Goal: Task Accomplishment & Management: Manage account settings

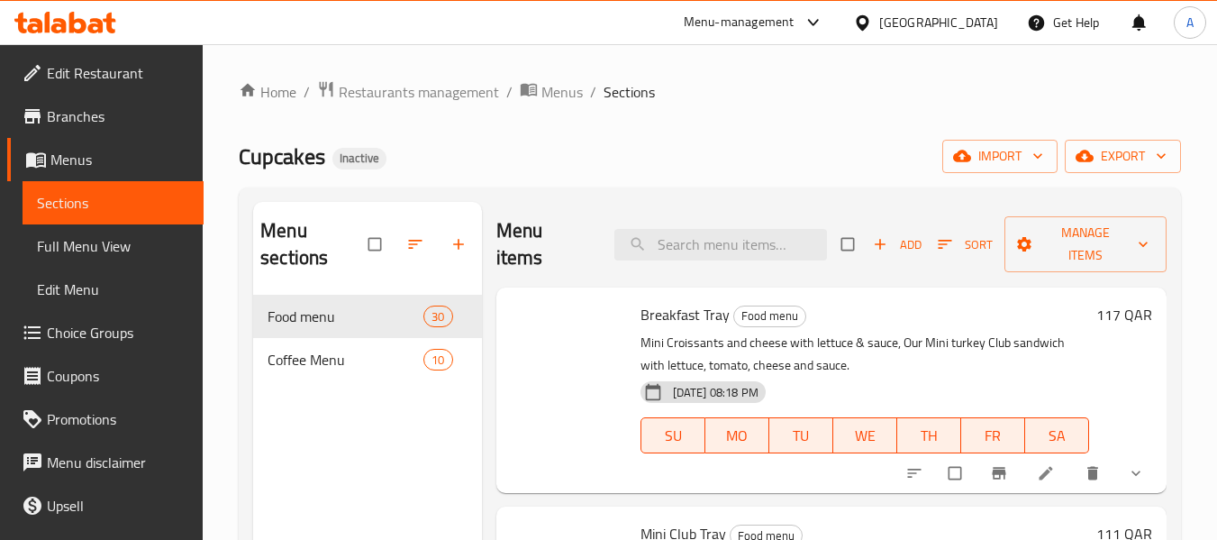
scroll to position [2073, 0]
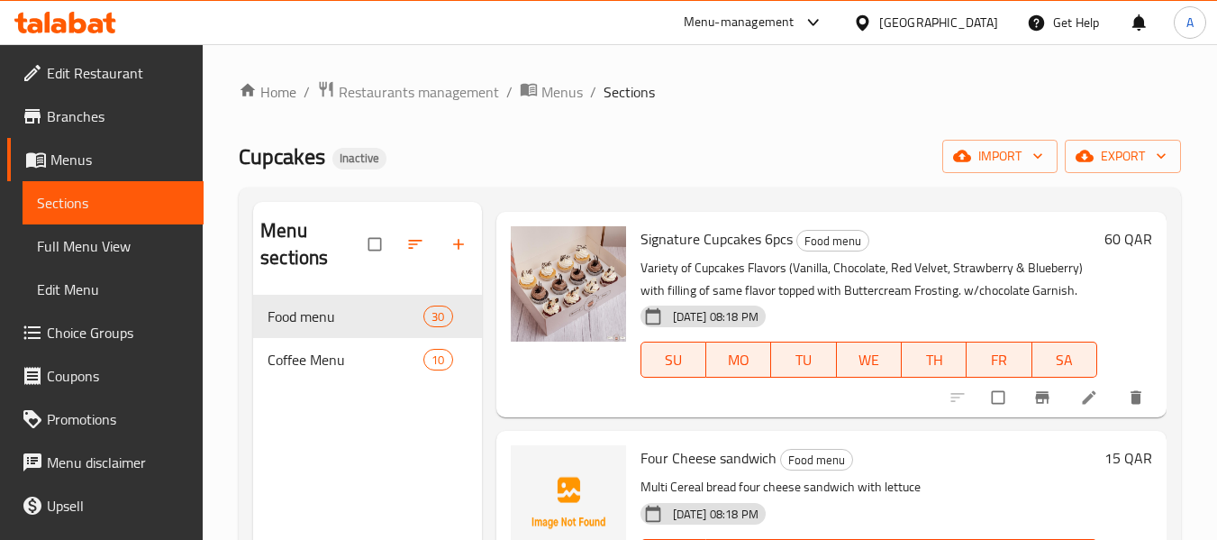
click at [74, 24] on icon at bounding box center [77, 23] width 17 height 22
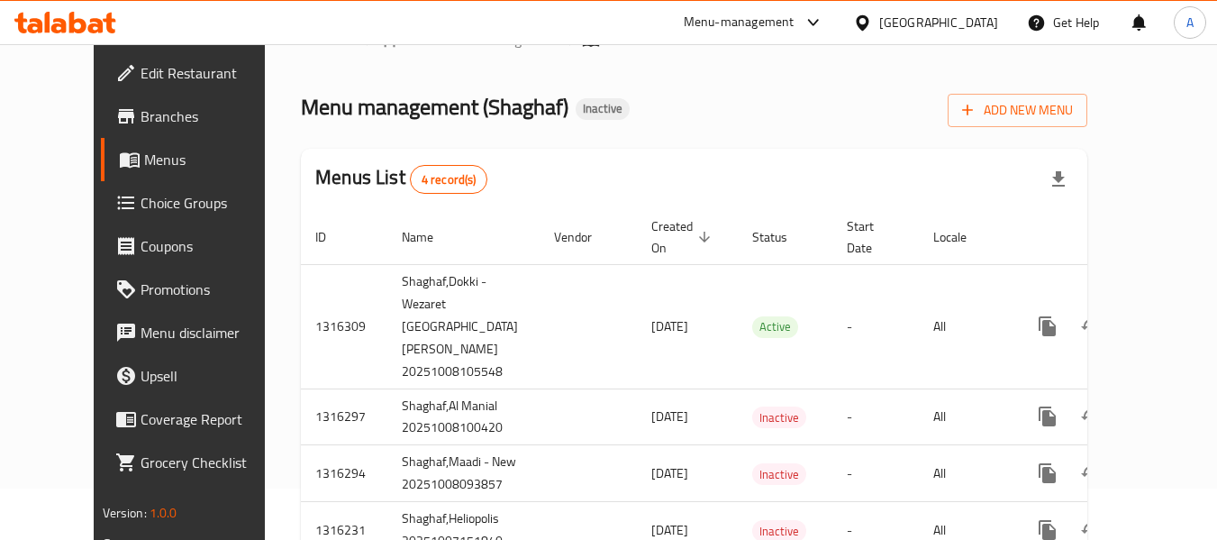
scroll to position [78, 0]
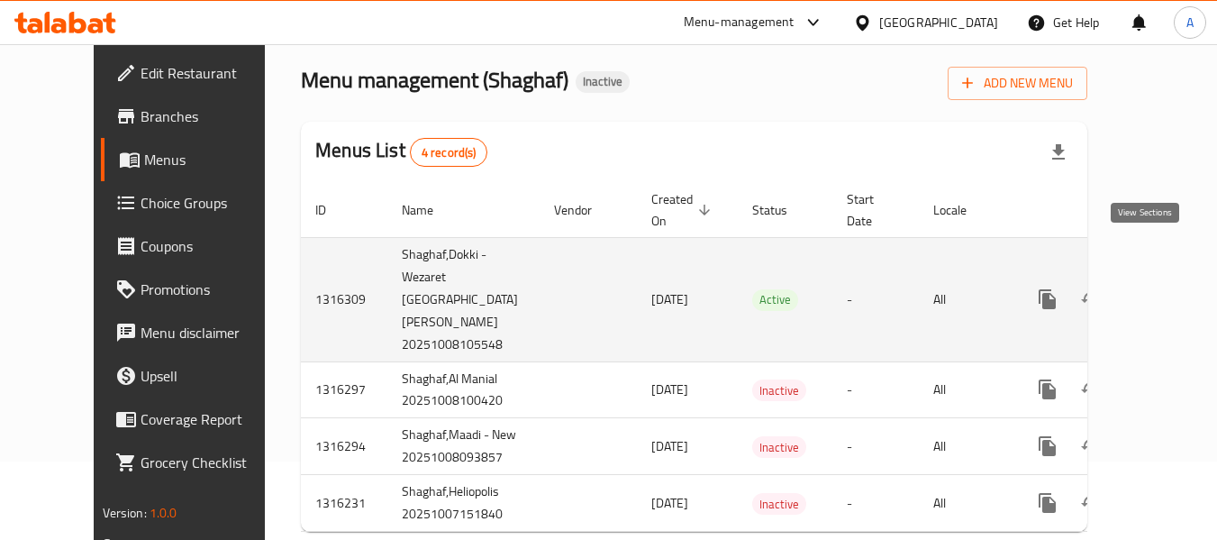
click at [1167, 288] on icon "enhanced table" at bounding box center [1178, 299] width 22 height 22
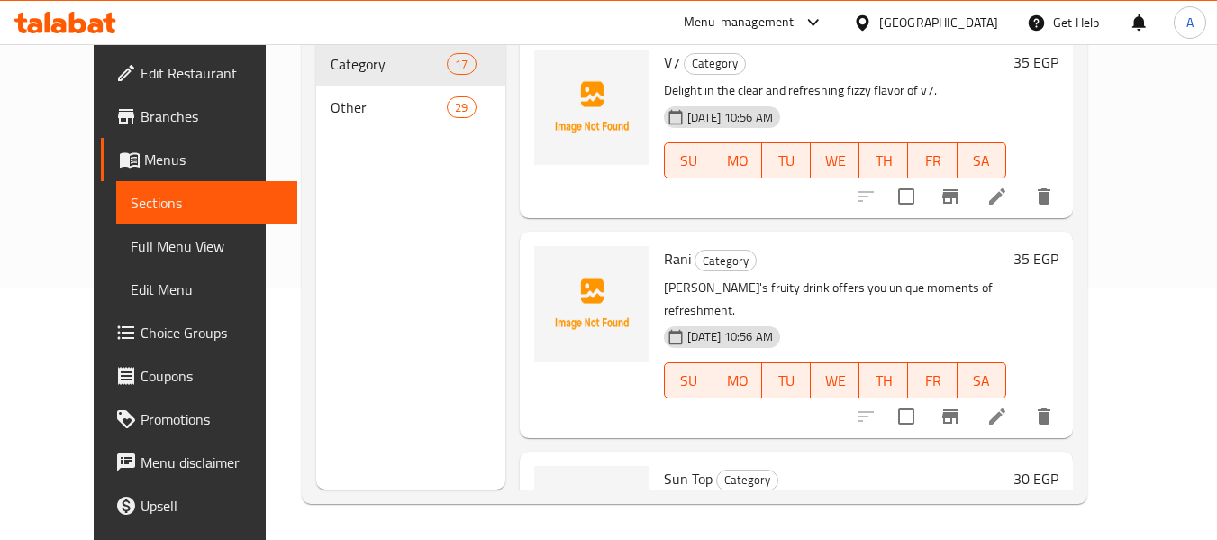
scroll to position [72, 0]
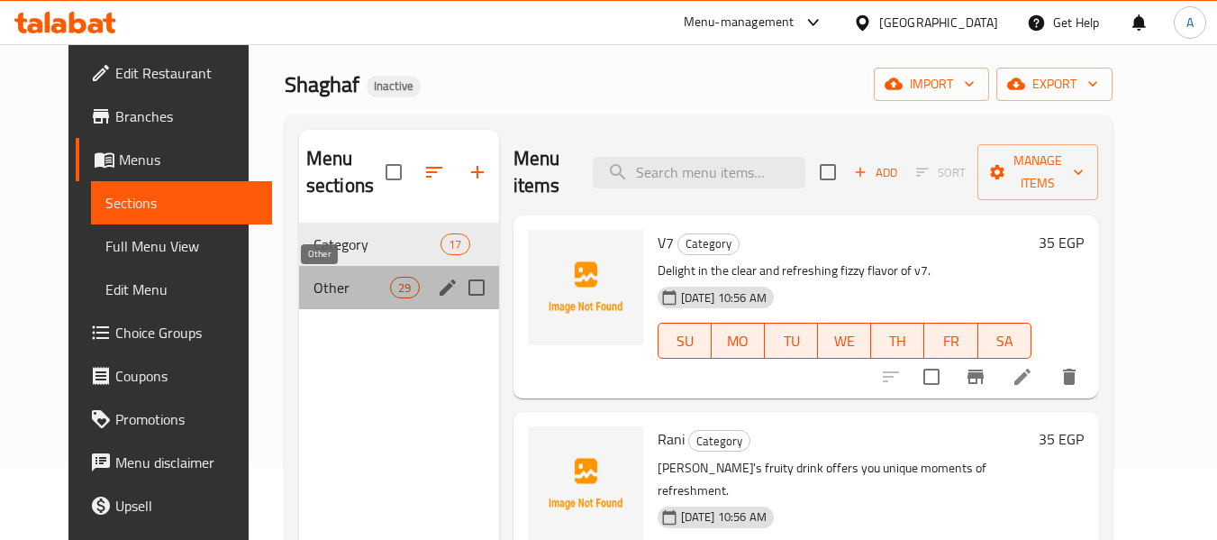
click at [333, 293] on span "Other" at bounding box center [352, 288] width 77 height 22
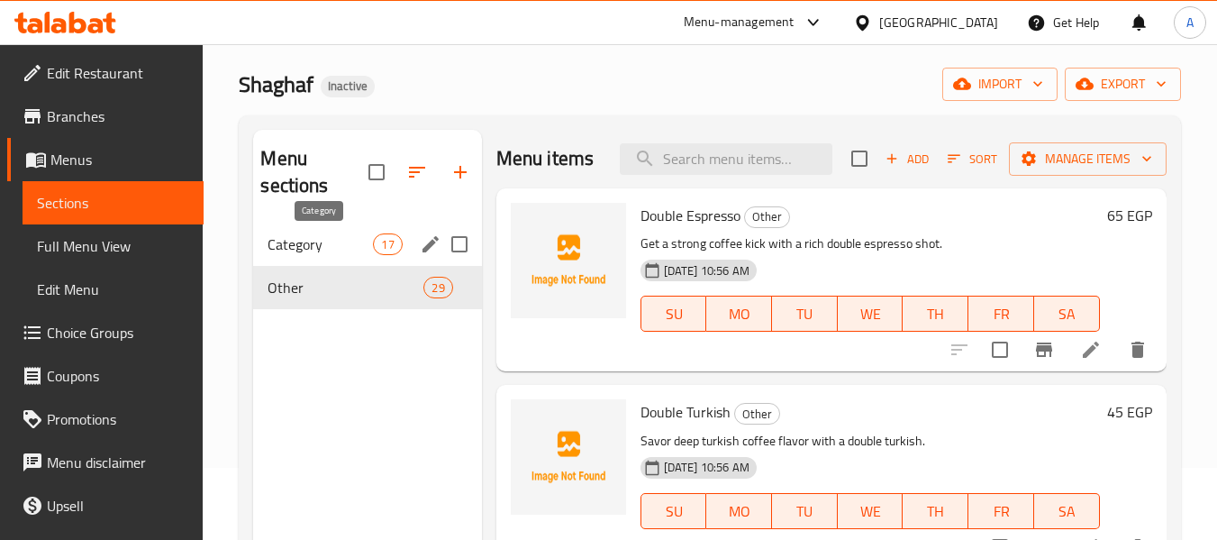
click at [324, 241] on span "Category" at bounding box center [320, 244] width 105 height 22
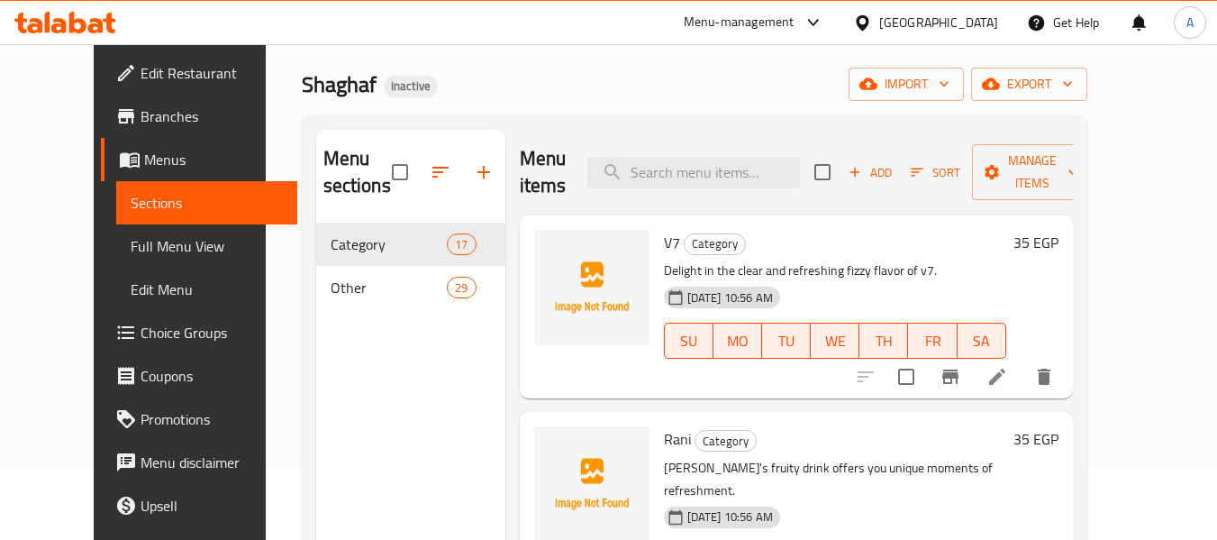
click at [141, 68] on span "Edit Restaurant" at bounding box center [212, 73] width 142 height 22
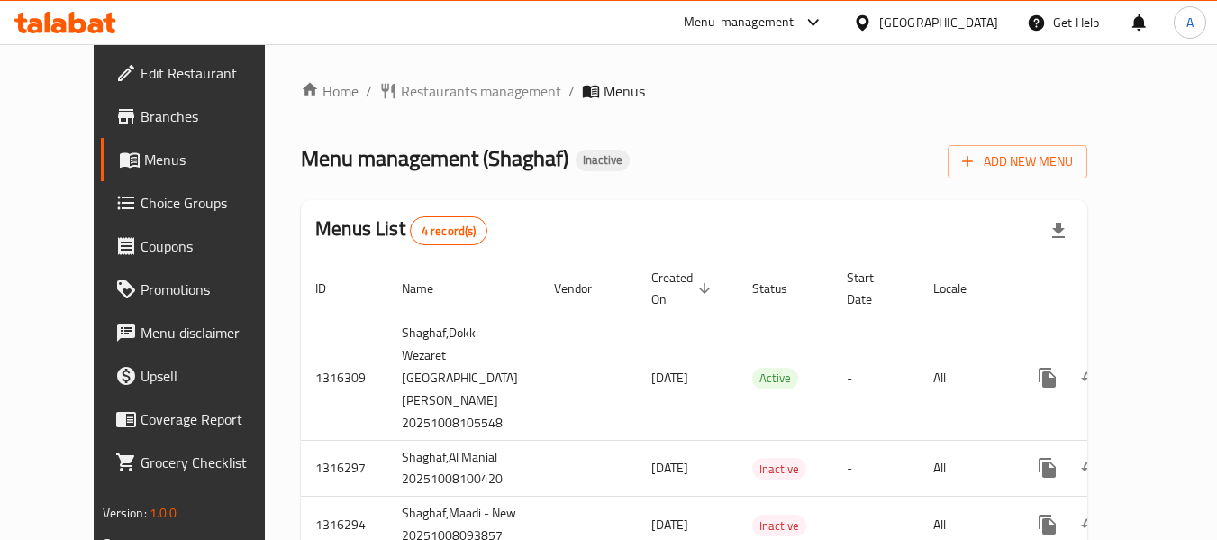
click at [141, 116] on span "Branches" at bounding box center [212, 116] width 142 height 22
